Goal: Task Accomplishment & Management: Manage account settings

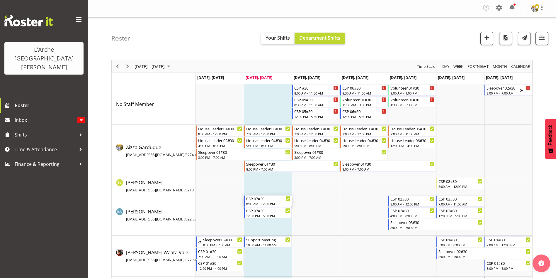
click at [258, 200] on div "CSP 07#30" at bounding box center [268, 198] width 44 height 6
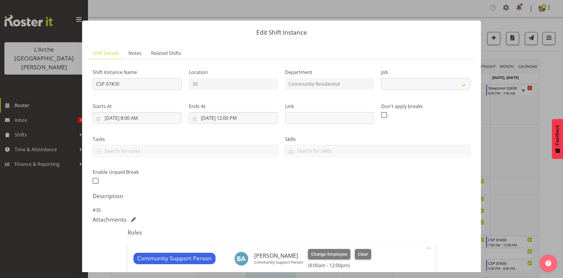
select select "2"
click at [96, 86] on input "CSP 07#30" at bounding box center [137, 84] width 89 height 12
drag, startPoint x: 145, startPoint y: 84, endPoint x: 109, endPoint y: 84, distance: 36.1
click at [109, 84] on input "LEAVE CSP 07#30" at bounding box center [137, 84] width 89 height 12
type input "Leave #30"
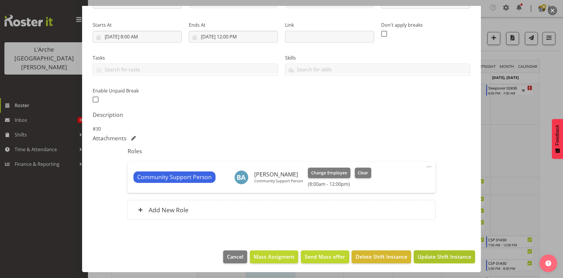
click at [437, 250] on button "Update Shift Instance" at bounding box center [444, 256] width 61 height 13
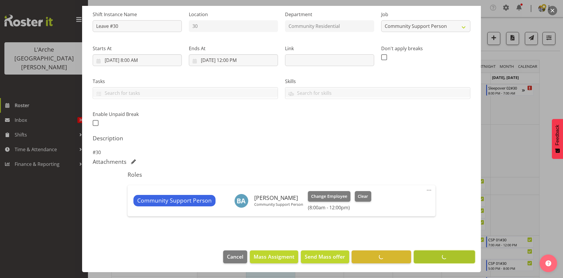
scroll to position [58, 0]
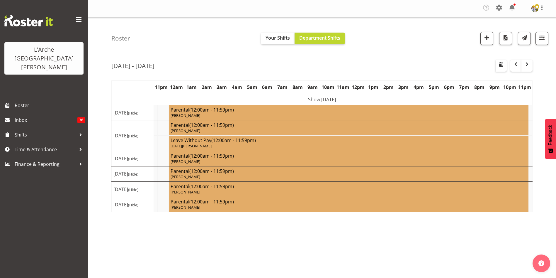
select select "shift"
click at [544, 38] on span "button" at bounding box center [542, 38] width 8 height 8
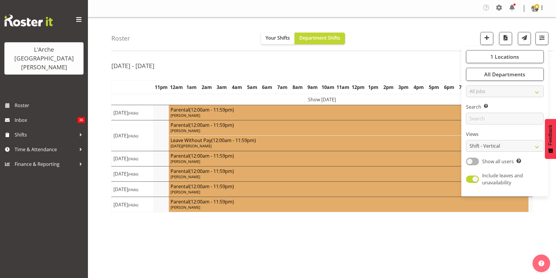
click at [470, 162] on span at bounding box center [472, 160] width 13 height 7
click at [470, 162] on input "Show all users Show only rostered employees" at bounding box center [468, 161] width 4 height 4
checkbox input "true"
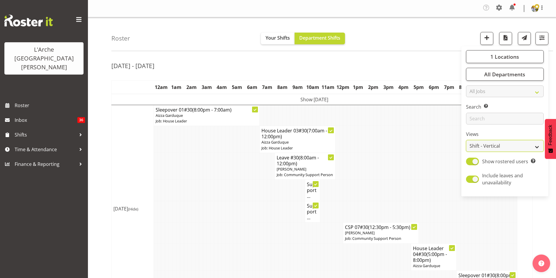
click at [476, 147] on select "Staff Role Shift - Horizontal Shift - Vertical Staff - Location" at bounding box center [505, 146] width 78 height 12
select select "staff"
click at [466, 140] on select "Staff Role Shift - Horizontal Shift - Vertical Staff - Location" at bounding box center [505, 146] width 78 height 12
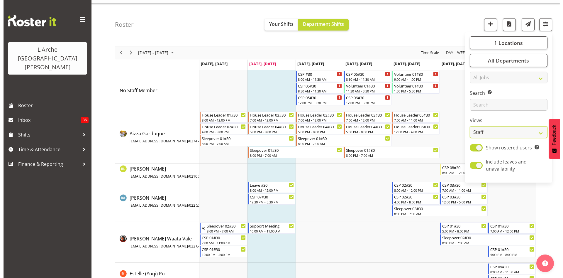
scroll to position [17, 0]
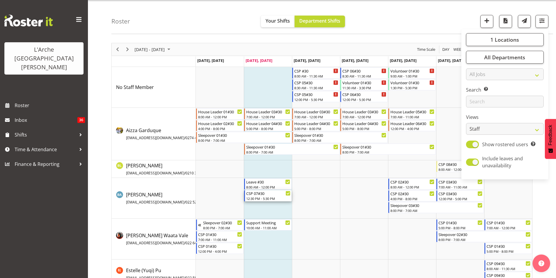
click at [262, 198] on div "12:30 PM - 5:30 PM" at bounding box center [268, 198] width 44 height 5
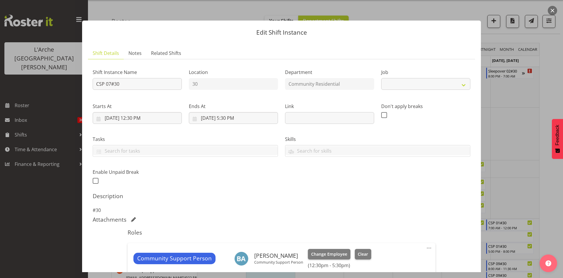
select select "2"
drag, startPoint x: 131, startPoint y: 82, endPoint x: 56, endPoint y: 82, distance: 75.3
click at [56, 82] on div "Edit Shift Instance Shift Details Notes Related Shifts Shift Instance Name CSP …" at bounding box center [281, 139] width 563 height 278
type input "Leave #30"
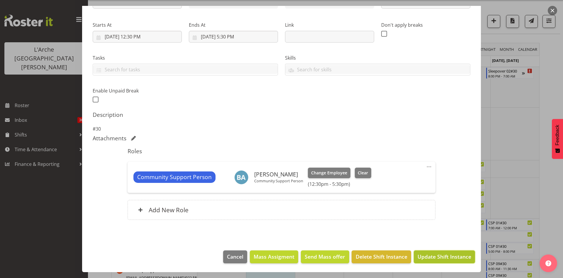
click at [437, 260] on button "Update Shift Instance" at bounding box center [444, 256] width 61 height 13
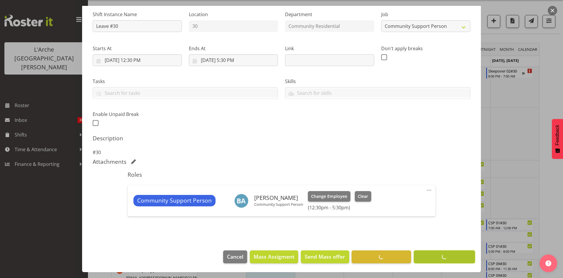
scroll to position [58, 0]
click at [553, 13] on button "button" at bounding box center [552, 10] width 9 height 9
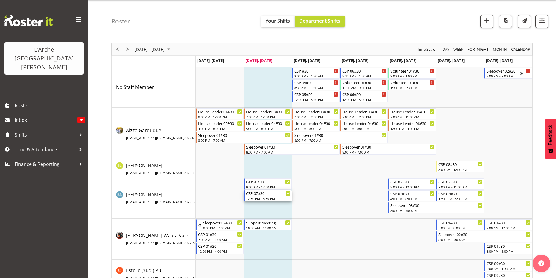
click at [255, 200] on div "CSP 07#30 12:30 PM - 5:30 PM" at bounding box center [268, 195] width 44 height 11
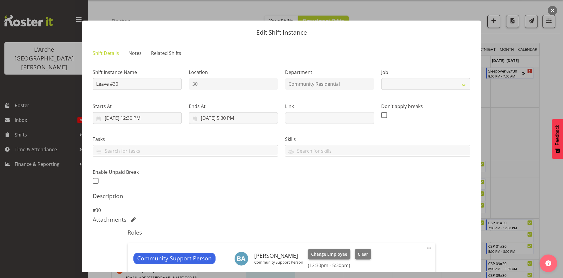
select select "2"
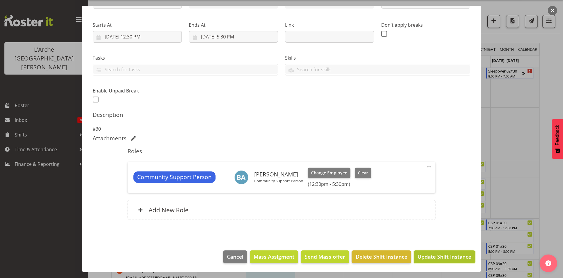
click at [445, 253] on span "Update Shift Instance" at bounding box center [444, 256] width 54 height 8
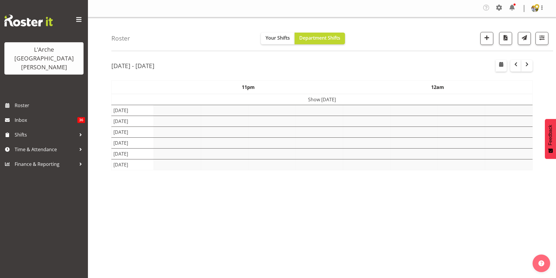
select select "shift"
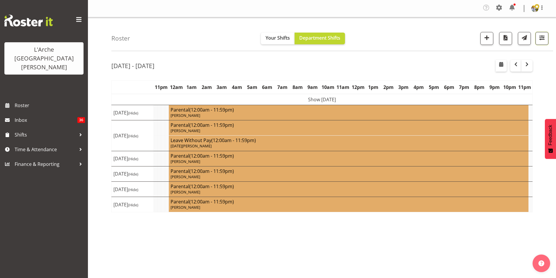
click at [541, 35] on span "button" at bounding box center [542, 38] width 8 height 8
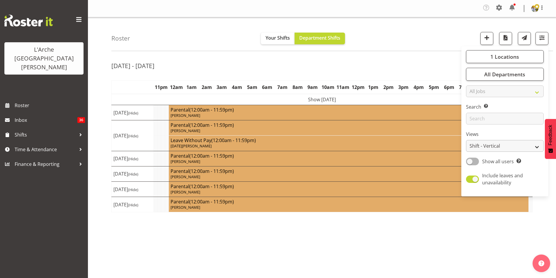
click at [470, 159] on span at bounding box center [472, 160] width 13 height 7
click at [470, 159] on input "Show all users Show only rostered employees" at bounding box center [468, 161] width 4 height 4
checkbox input "true"
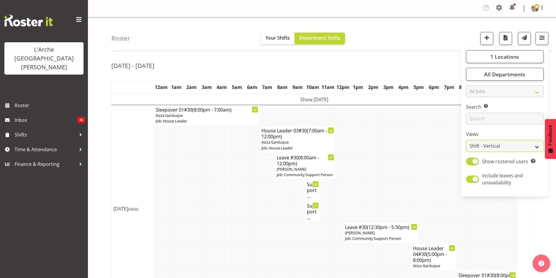
click at [474, 147] on select "Staff Role Shift - Horizontal Shift - Vertical Staff - Location" at bounding box center [505, 146] width 78 height 12
select select "staff"
click at [466, 140] on select "Staff Role Shift - Horizontal Shift - Vertical Staff - Location" at bounding box center [505, 146] width 78 height 12
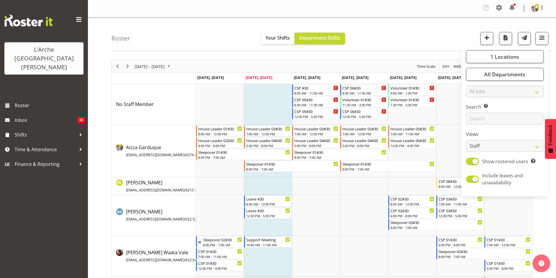
click at [548, 225] on div "September 08 - 14, 2025 Today Day Week Fortnight Month calendar Month Agenda Ti…" at bounding box center [333, 196] width 445 height 283
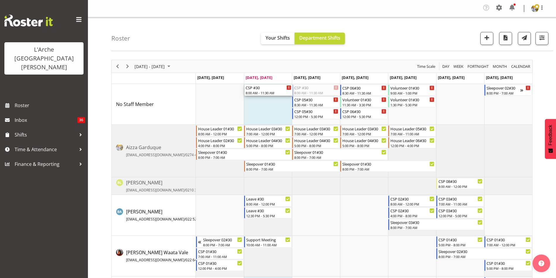
drag, startPoint x: 307, startPoint y: 90, endPoint x: 275, endPoint y: 91, distance: 32.8
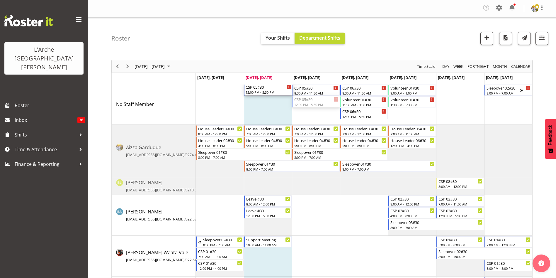
drag, startPoint x: 319, startPoint y: 105, endPoint x: 271, endPoint y: 110, distance: 48.4
click at [271, 110] on div "CSP #30 8:00 AM - 11:30 AM CSP 05#30 8:30 AM - 11:30 AM CSP 05#30 12:00 PM - 5:…" at bounding box center [364, 209] width 336 height 250
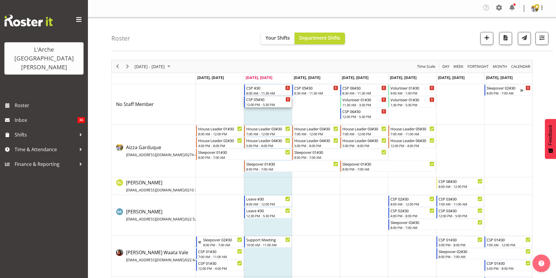
click at [274, 101] on div "CSP 05#30" at bounding box center [268, 99] width 44 height 6
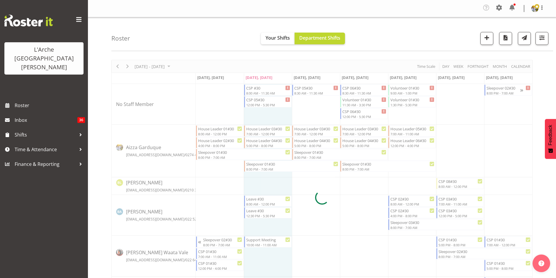
click at [319, 101] on div at bounding box center [321, 197] width 421 height 275
select select
select select "8"
select select "2025"
select select "17"
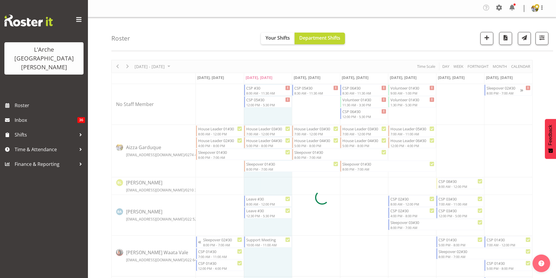
select select "30"
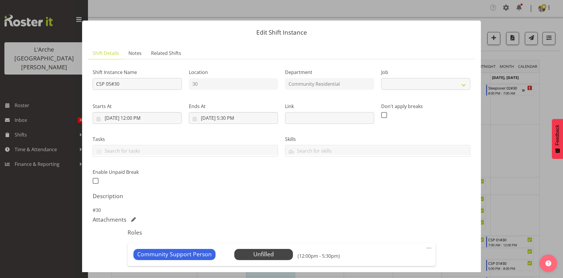
click at [259, 103] on label "Ends At" at bounding box center [233, 106] width 89 height 7
select select "2"
click at [228, 118] on input "[DATE] 5:30 PM" at bounding box center [233, 118] width 89 height 12
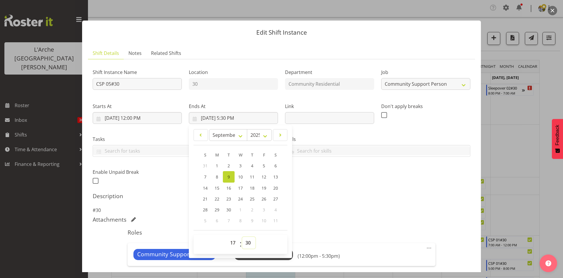
click at [247, 243] on select "00 01 02 03 04 05 06 07 08 09 10 11 12 13 14 15 16 17 18 19 20 21 22 23 24 25 2…" at bounding box center [248, 243] width 13 height 12
select select "0"
click at [242, 237] on select "00 01 02 03 04 05 06 07 08 09 10 11 12 13 14 15 16 17 18 19 20 21 22 23 24 25 2…" at bounding box center [248, 243] width 13 height 12
type input "9/9/2025, 5:00 PM"
click at [452, 86] on select "Create new job Accounts Admin Art Coordinator Community Leader Community Suppor…" at bounding box center [425, 84] width 89 height 12
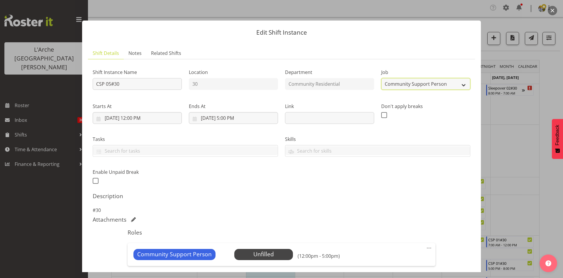
select select "3"
click at [381, 78] on select "Create new job Accounts Admin Art Coordinator Community Leader Community Suppor…" at bounding box center [425, 84] width 89 height 12
click at [425, 244] on span at bounding box center [428, 247] width 7 height 7
click at [408, 261] on link "Edit" at bounding box center [404, 261] width 56 height 11
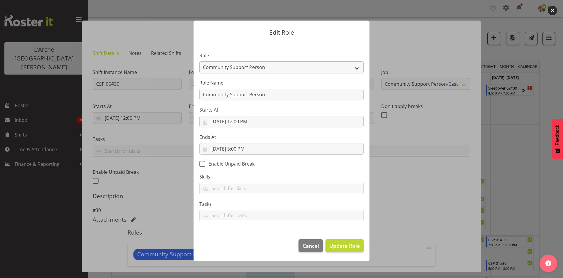
click at [266, 65] on select "Area Manager Art Coordination Community - SIL Community Leader Community Suppor…" at bounding box center [281, 67] width 164 height 12
select select "521"
click at [199, 61] on select "Area Manager Art Coordination Community - SIL Community Leader Community Suppor…" at bounding box center [281, 67] width 164 height 12
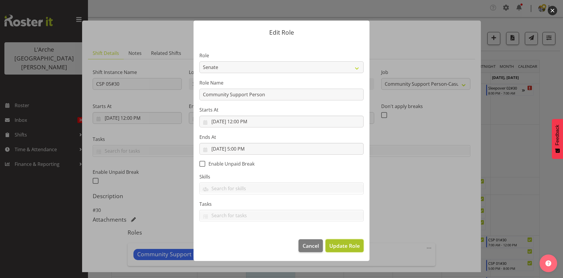
click at [341, 251] on button "Update Role" at bounding box center [344, 245] width 38 height 13
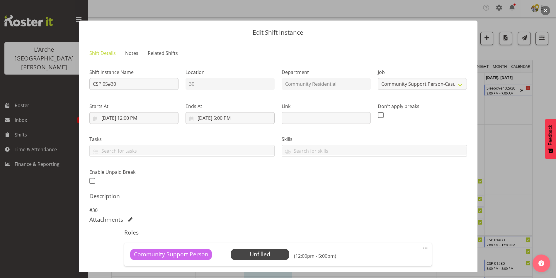
scroll to position [73, 0]
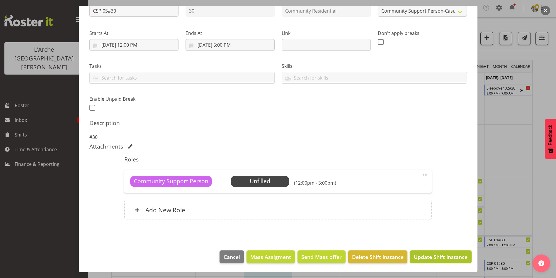
click at [440, 255] on span "Update Shift Instance" at bounding box center [441, 257] width 54 height 8
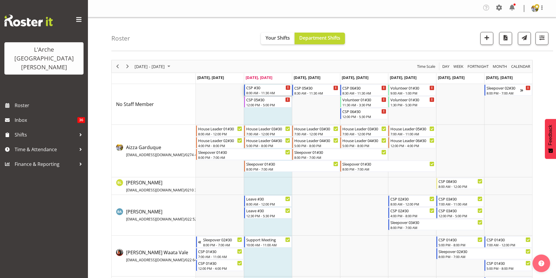
click at [259, 89] on div "CSP #30" at bounding box center [268, 87] width 44 height 6
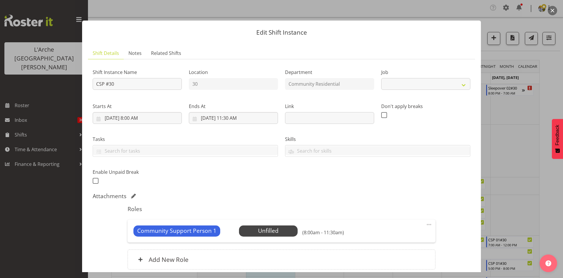
select select "2"
click at [425, 222] on span at bounding box center [428, 224] width 7 height 7
click at [392, 239] on link "Edit" at bounding box center [404, 238] width 56 height 11
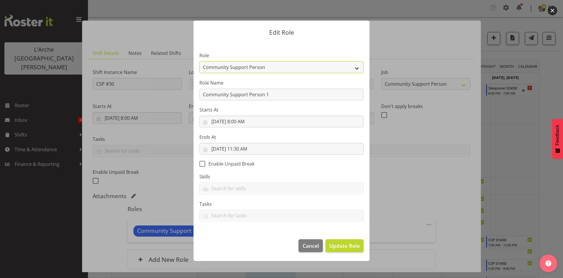
click at [281, 64] on select "Area Manager Art Coordination Community - SIL Community Leader Community Suppor…" at bounding box center [281, 67] width 164 height 12
select select "521"
click at [199, 61] on select "Area Manager Art Coordination Community - SIL Community Leader Community Suppor…" at bounding box center [281, 67] width 164 height 12
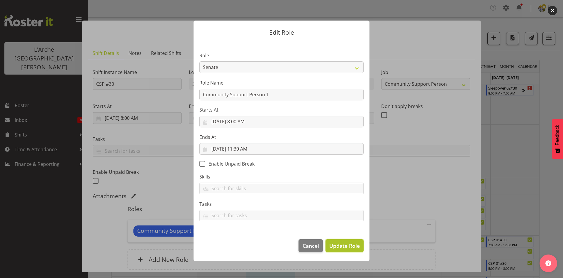
click at [357, 245] on span "Update Role" at bounding box center [344, 246] width 30 height 8
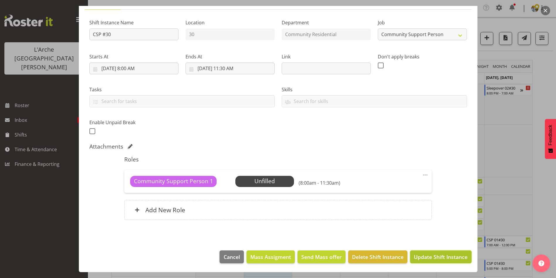
click at [429, 253] on span "Update Shift Instance" at bounding box center [441, 257] width 54 height 8
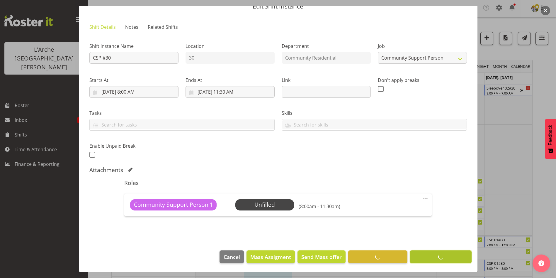
scroll to position [26, 0]
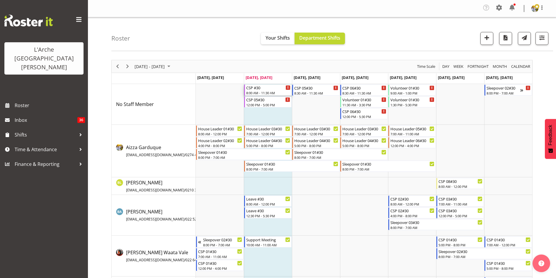
click at [257, 90] on div "CSP #30" at bounding box center [268, 87] width 44 height 6
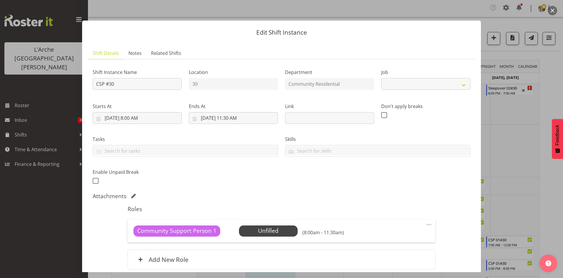
select select "2"
click at [275, 227] on span "Select Employee" at bounding box center [268, 230] width 44 height 9
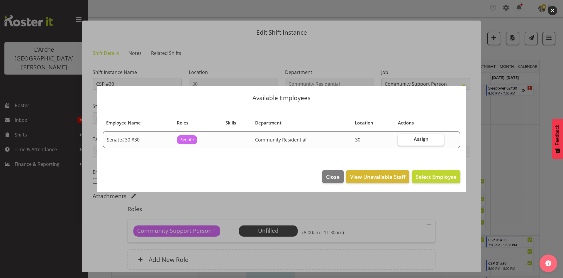
click at [422, 136] on span "Assign" at bounding box center [421, 139] width 15 height 6
click at [402, 137] on input "Assign" at bounding box center [400, 139] width 4 height 4
checkbox input "true"
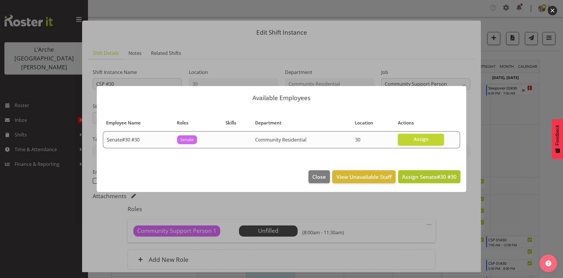
click at [425, 177] on span "Assign Senate#30 #30" at bounding box center [429, 176] width 55 height 7
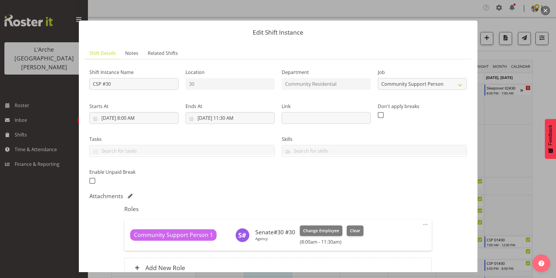
scroll to position [58, 0]
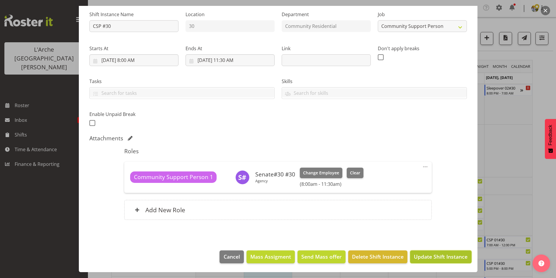
click at [447, 257] on span "Update Shift Instance" at bounding box center [441, 256] width 54 height 8
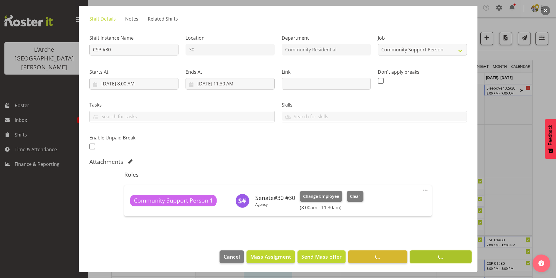
scroll to position [34, 0]
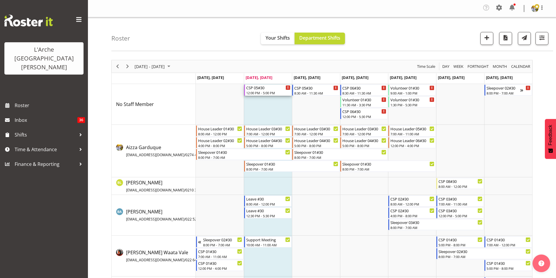
click at [264, 89] on div "CSP 05#30" at bounding box center [268, 87] width 44 height 6
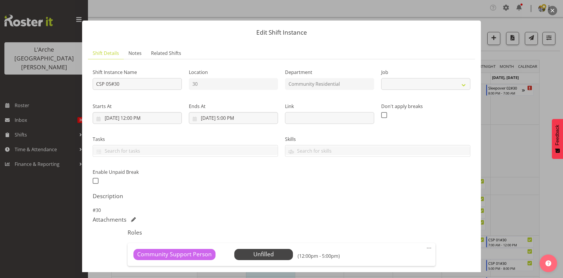
select select "3"
click at [250, 253] on span "Select Employee" at bounding box center [264, 254] width 44 height 9
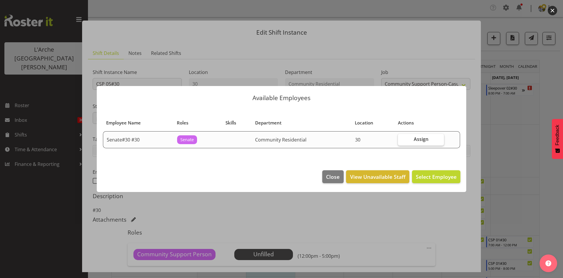
click at [414, 139] on span "Assign" at bounding box center [421, 139] width 15 height 6
click at [402, 139] on input "Assign" at bounding box center [400, 139] width 4 height 4
checkbox input "true"
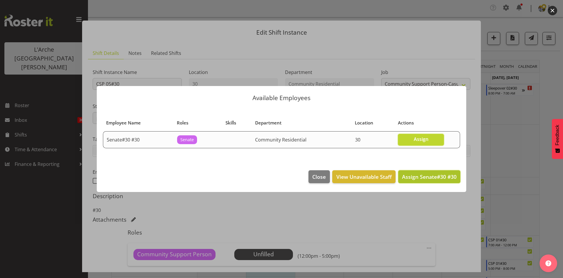
click at [424, 176] on span "Assign Senate#30 #30" at bounding box center [429, 176] width 55 height 7
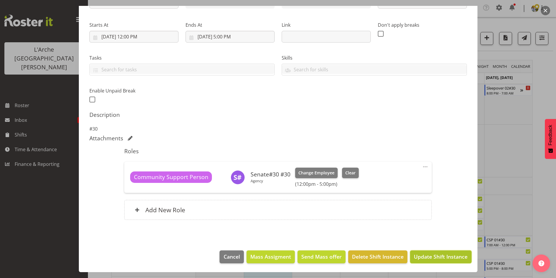
click at [437, 260] on button "Update Shift Instance" at bounding box center [440, 256] width 61 height 13
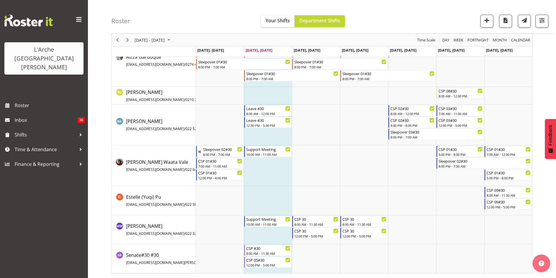
scroll to position [12, 0]
